Goal: Transaction & Acquisition: Book appointment/travel/reservation

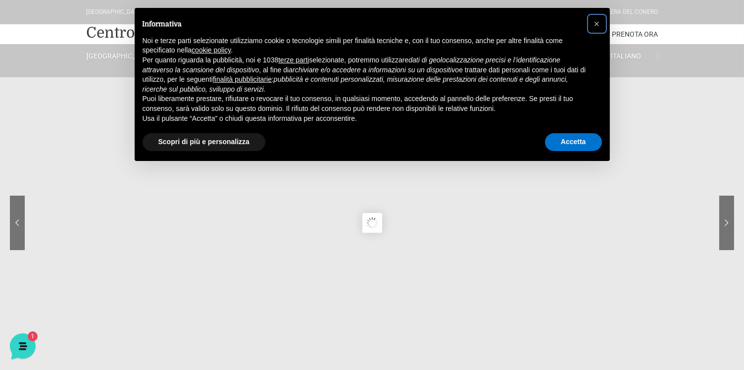
click at [592, 27] on button "×" at bounding box center [597, 24] width 16 height 16
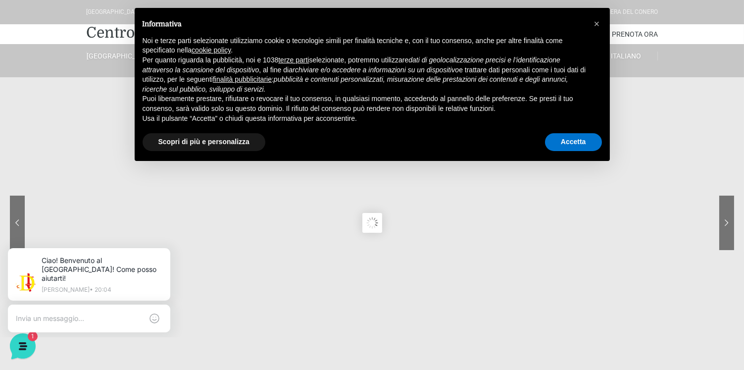
click at [588, 37] on link "Contatti" at bounding box center [581, 34] width 32 height 20
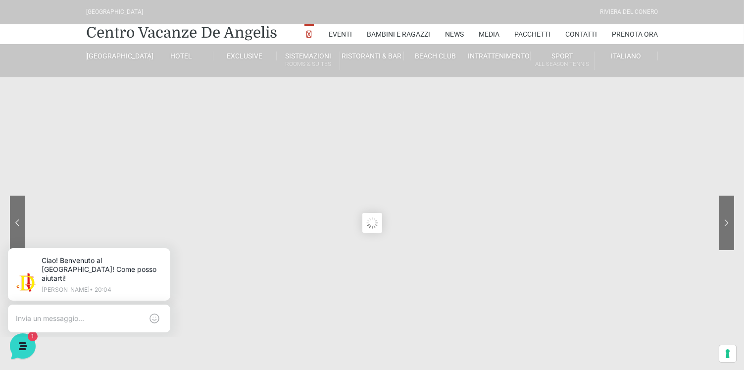
click at [595, 30] on link "Contatti" at bounding box center [581, 34] width 32 height 20
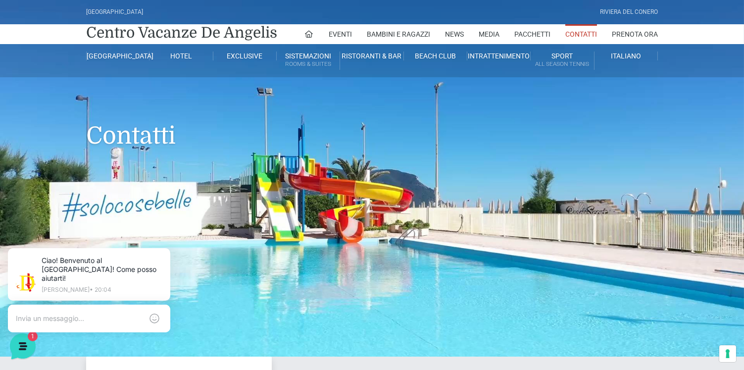
click at [646, 30] on link "Prenota Ora" at bounding box center [635, 34] width 46 height 20
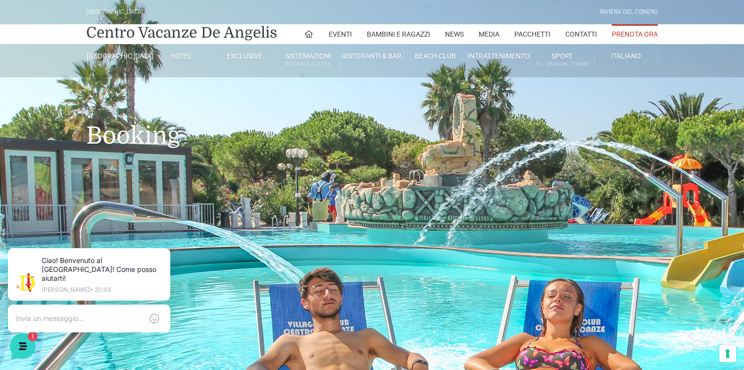
scroll to position [19, 0]
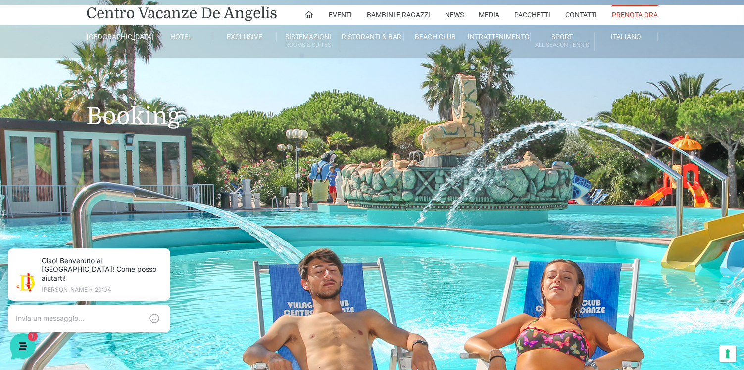
click at [125, 40] on link "[GEOGRAPHIC_DATA]" at bounding box center [117, 36] width 63 height 9
click at [116, 72] on link "[GEOGRAPHIC_DATA]" at bounding box center [152, 64] width 99 height 17
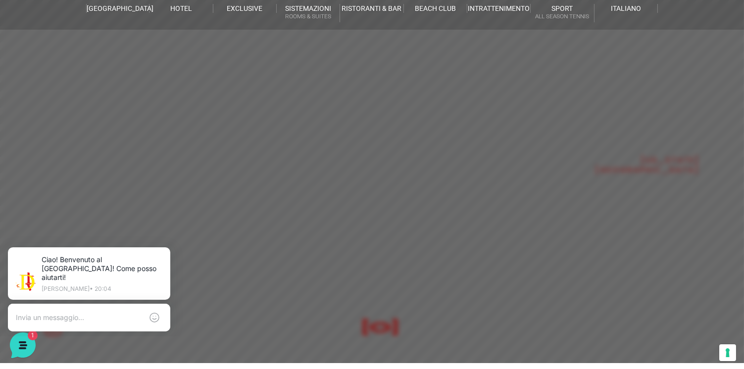
scroll to position [52, 0]
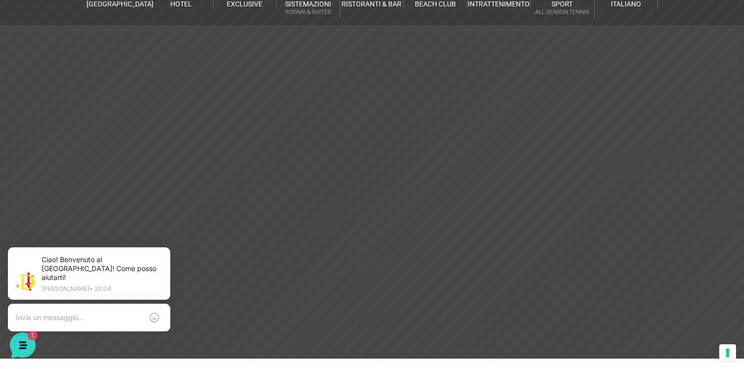
click at [603, 253] on header "[GEOGRAPHIC_DATA] [GEOGRAPHIC_DATA] Centro Vacanze [GEOGRAPHIC_DATA] Eventi Mis…" at bounding box center [372, 171] width 744 height 446
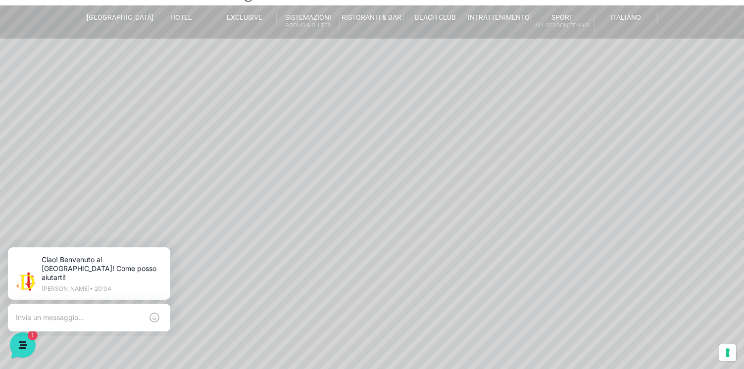
scroll to position [39, 0]
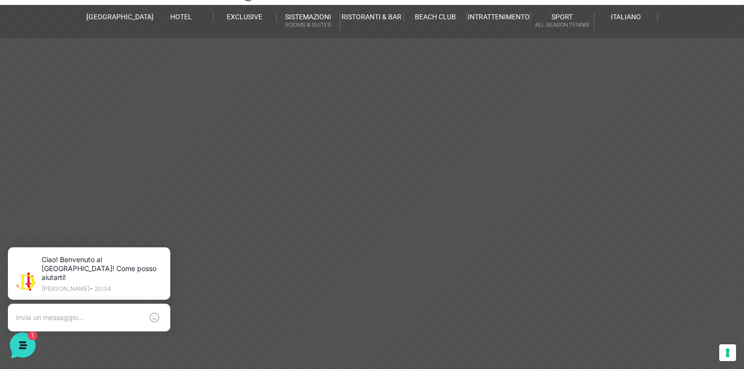
click at [437, 20] on link "Beach Club" at bounding box center [435, 16] width 63 height 9
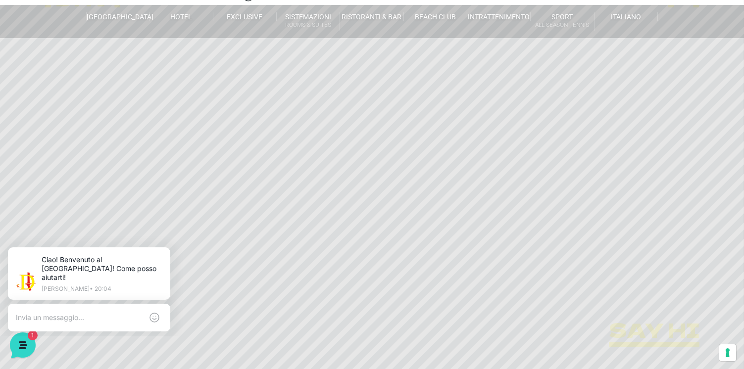
click at [456, 42] on link "Piscina Spiaggia" at bounding box center [470, 44] width 99 height 17
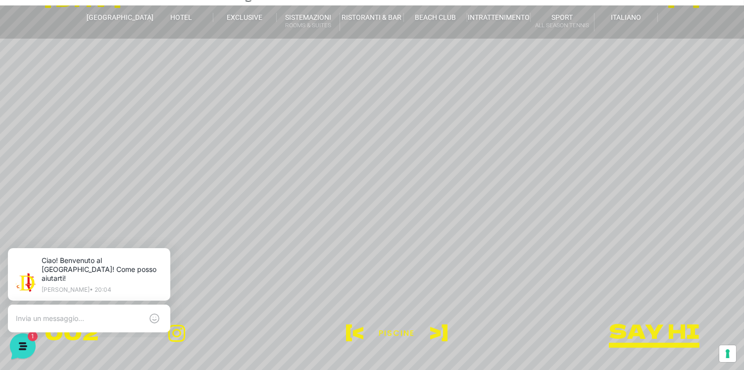
scroll to position [81, 0]
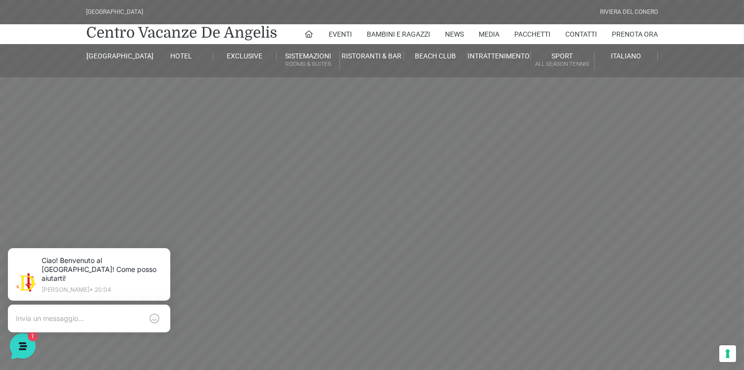
click at [500, 67] on li "Intrattenimento Animazione Lo Show Dance Academy PianoBar Radio Village Prenota…" at bounding box center [498, 56] width 63 height 24
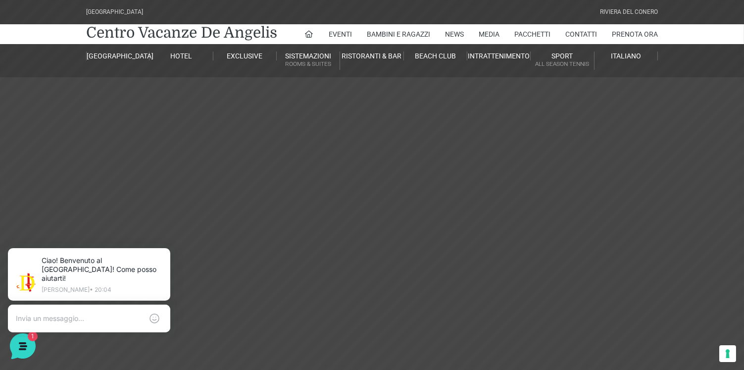
click at [124, 60] on link "[GEOGRAPHIC_DATA]" at bounding box center [117, 55] width 63 height 9
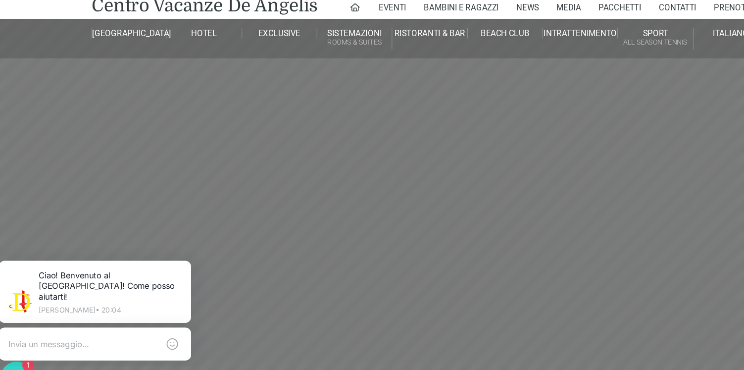
click at [139, 248] on div "Ciao! Benvenuto al [GEOGRAPHIC_DATA]! Come posso aiutarti! [PERSON_NAME] • 20:04" at bounding box center [78, 286] width 190 height 78
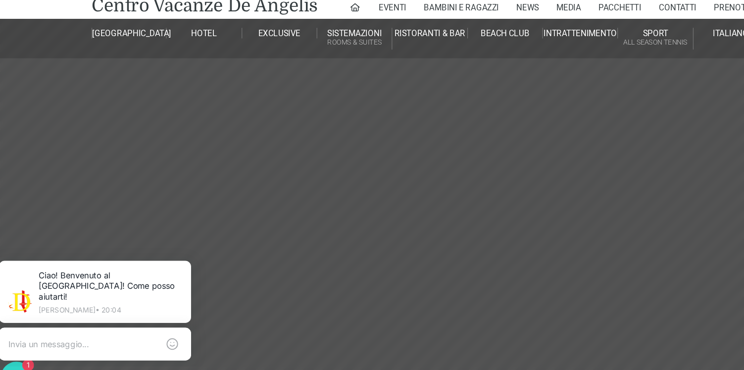
click at [155, 262] on icon at bounding box center [157, 260] width 8 height 8
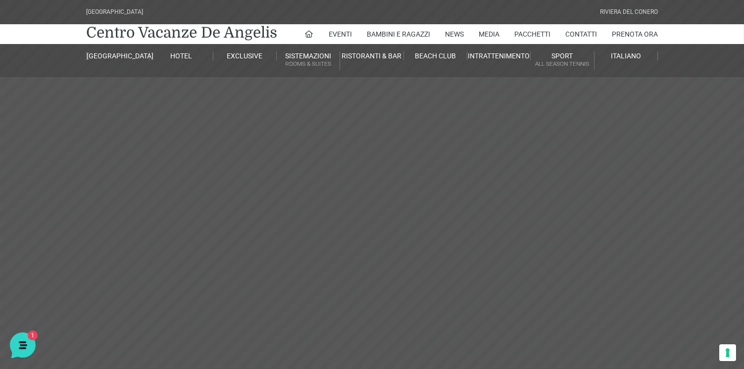
click at [176, 51] on link "Hotel" at bounding box center [181, 55] width 63 height 9
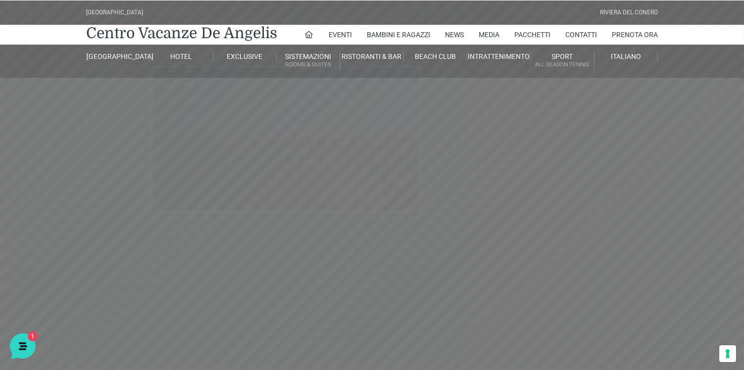
scroll to position [42, 0]
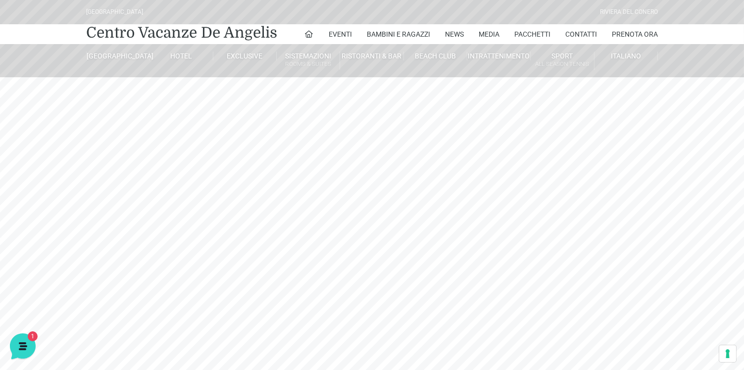
click at [315, 58] on link "Sistemazioni Rooms & Suites" at bounding box center [308, 60] width 63 height 18
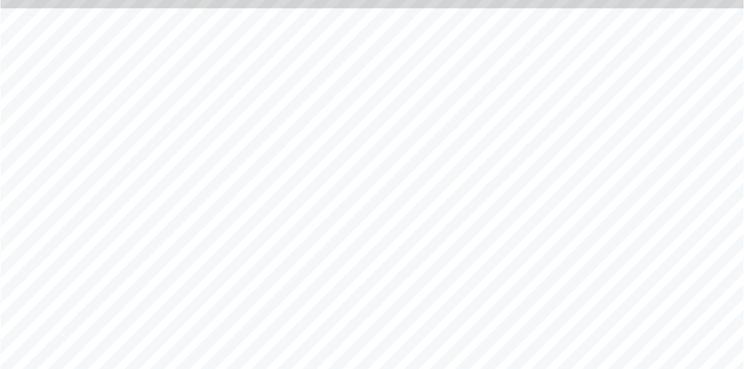
scroll to position [1, 0]
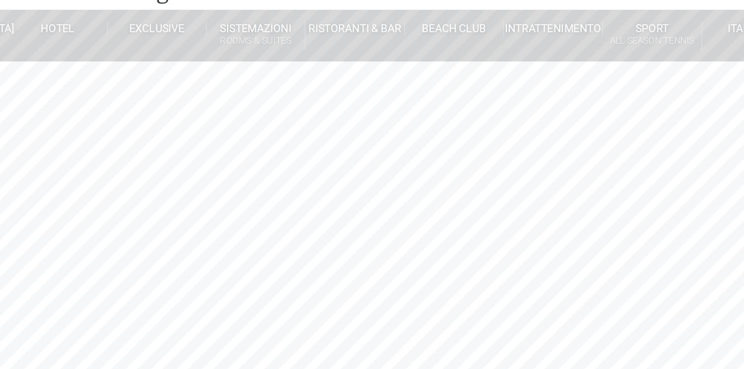
click at [318, 231] on link "Villino trilocale in legno" at bounding box center [343, 229] width 99 height 17
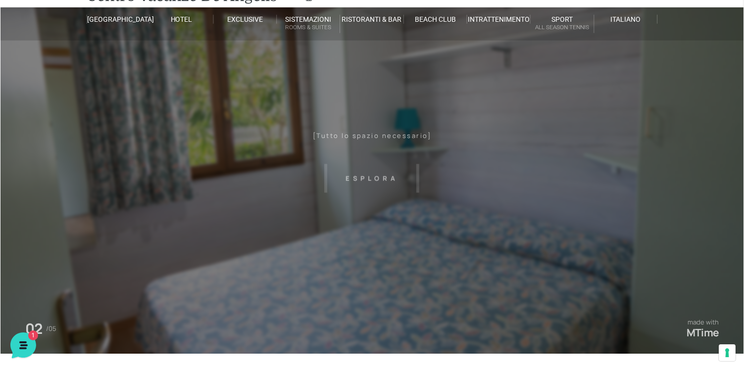
scroll to position [36, 0]
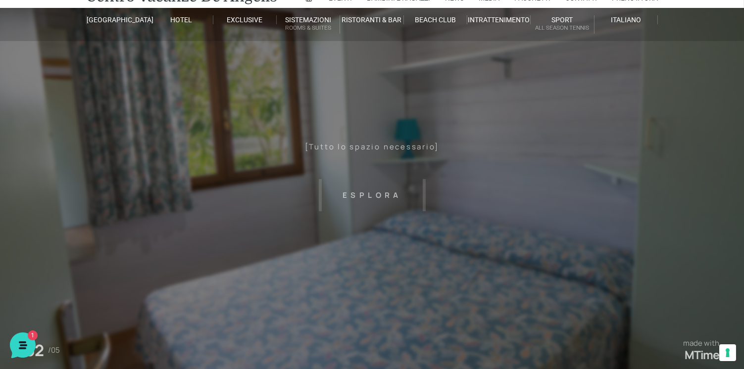
click at [581, 201] on header "[GEOGRAPHIC_DATA] [GEOGRAPHIC_DATA] Centro Vacanze [GEOGRAPHIC_DATA] Eventi Mis…" at bounding box center [372, 187] width 744 height 446
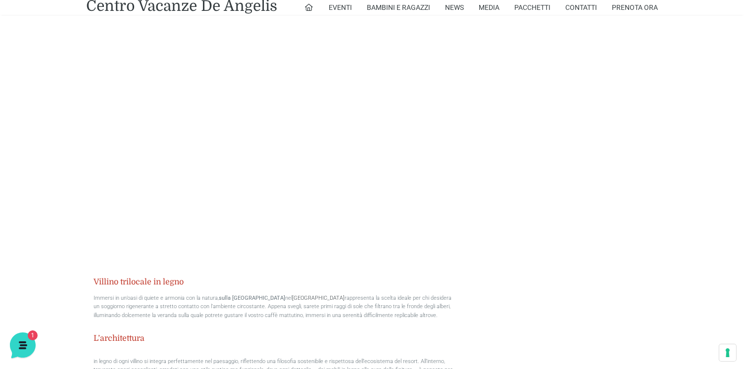
scroll to position [938, 0]
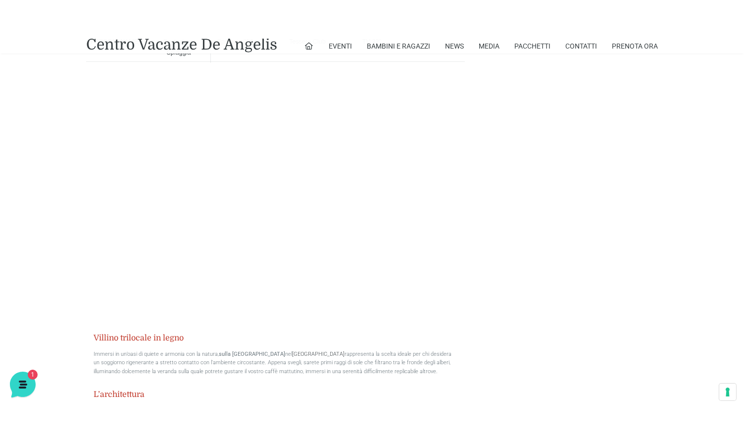
scroll to position [973, 0]
